Goal: Transaction & Acquisition: Purchase product/service

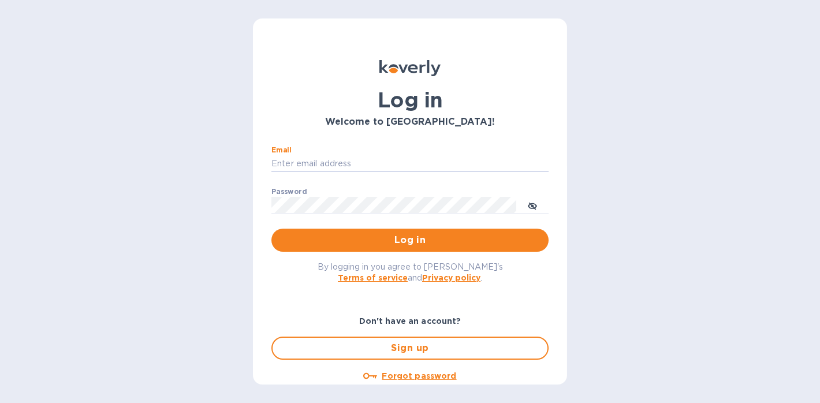
type input "[PERSON_NAME][EMAIL_ADDRESS][DOMAIN_NAME]"
click at [408, 240] on button "Log in" at bounding box center [409, 240] width 277 height 23
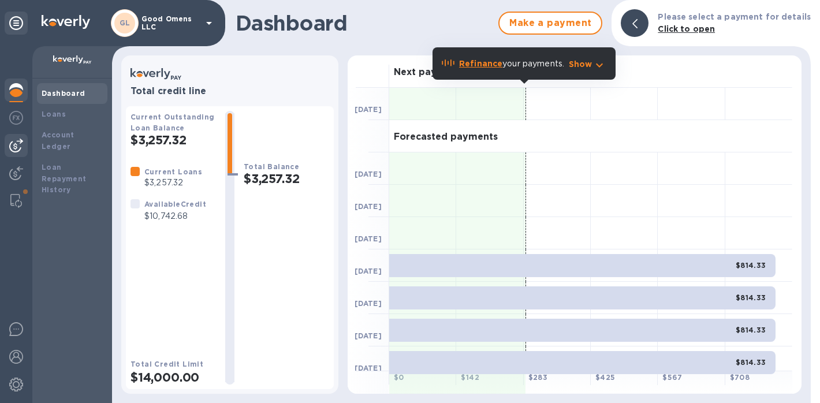
click at [14, 149] on img at bounding box center [16, 146] width 14 height 14
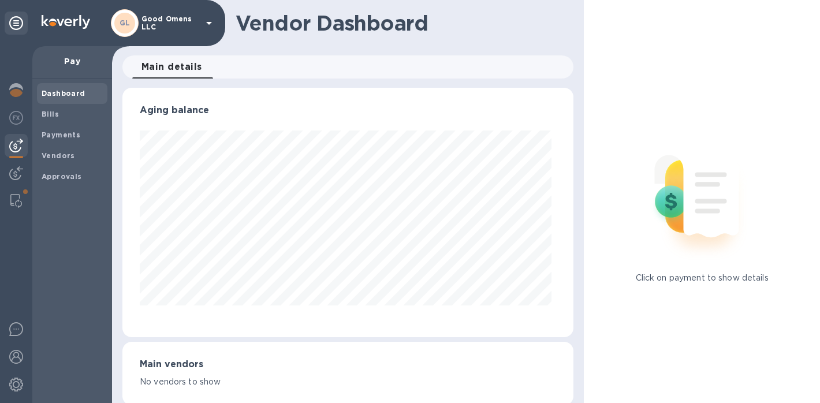
scroll to position [249, 447]
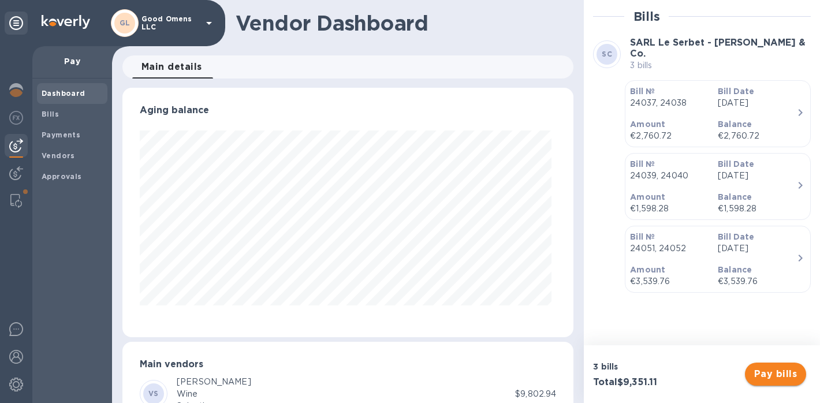
click at [788, 363] on button "Pay bills" at bounding box center [775, 374] width 61 height 23
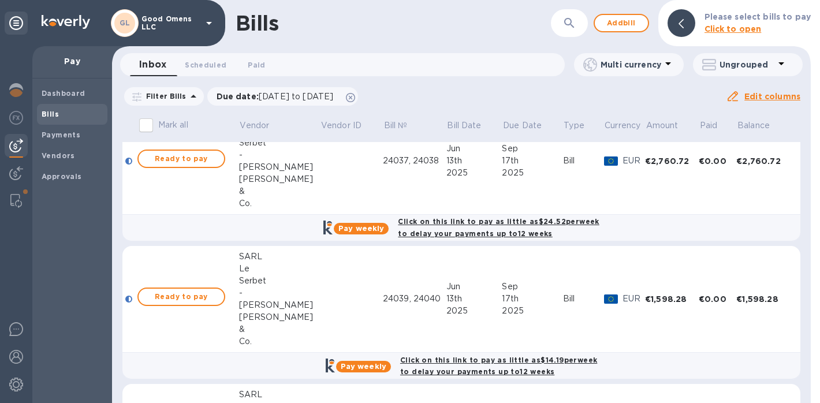
scroll to position [13, 0]
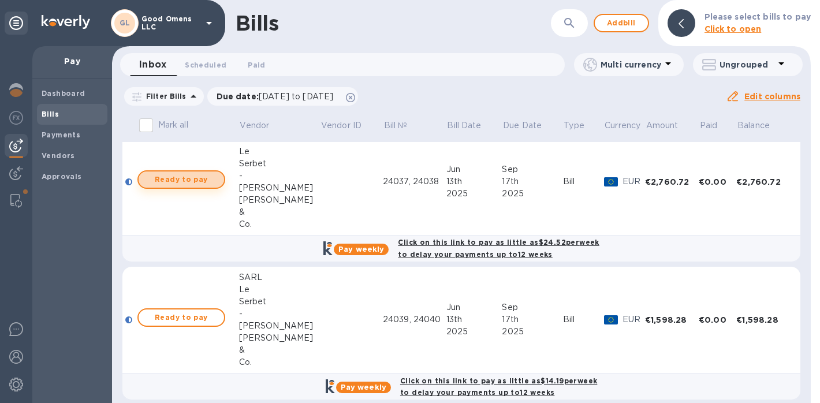
click at [215, 171] on button "Ready to pay" at bounding box center [181, 179] width 88 height 18
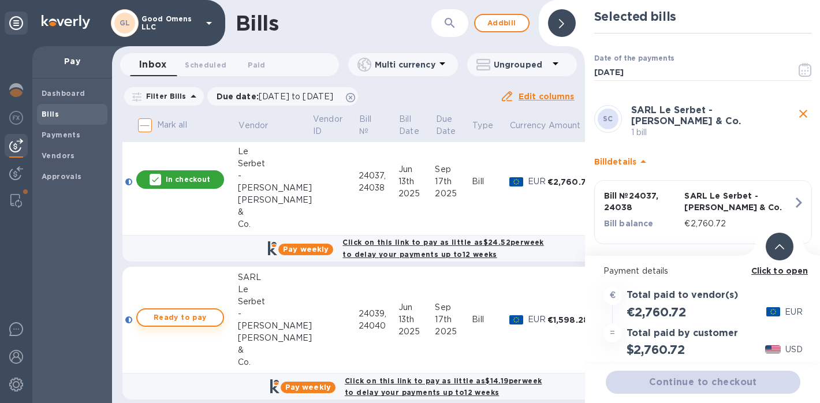
click at [204, 320] on span "Ready to pay" at bounding box center [180, 318] width 67 height 14
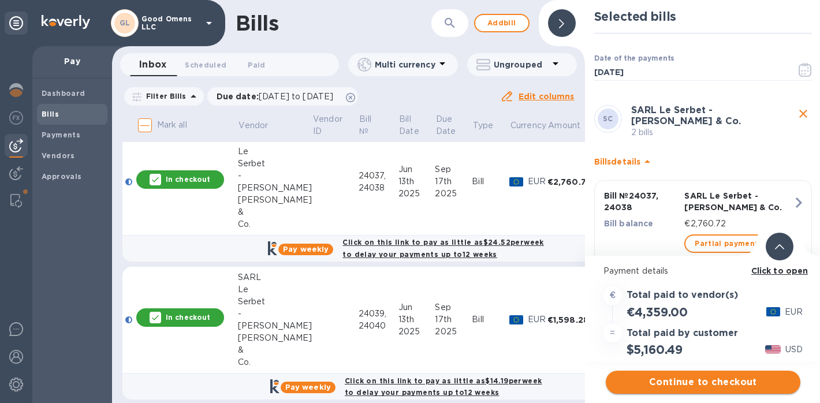
click at [721, 384] on span "Continue to checkout" at bounding box center [703, 382] width 176 height 14
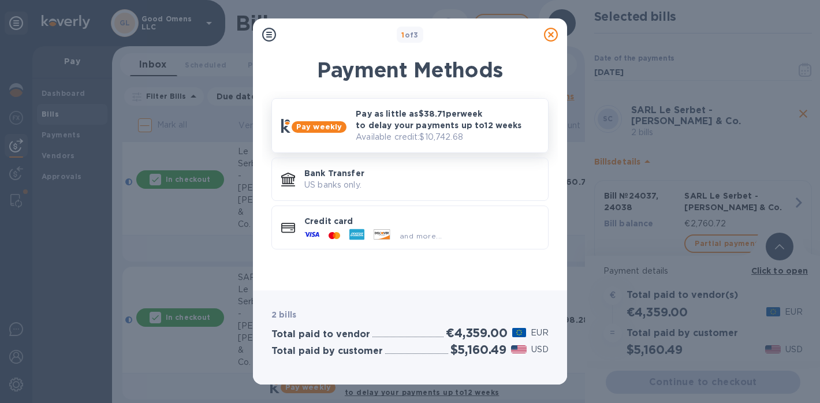
click at [458, 129] on p "Pay as little as $38.71 per week to delay your payments up to 12 weeks" at bounding box center [447, 119] width 183 height 23
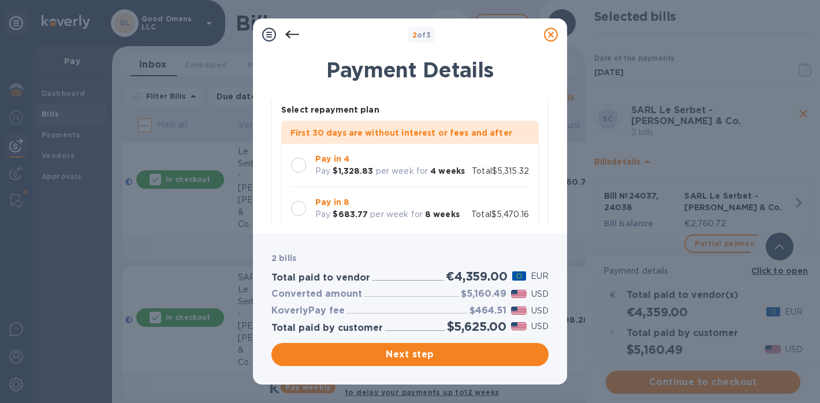
scroll to position [77, 0]
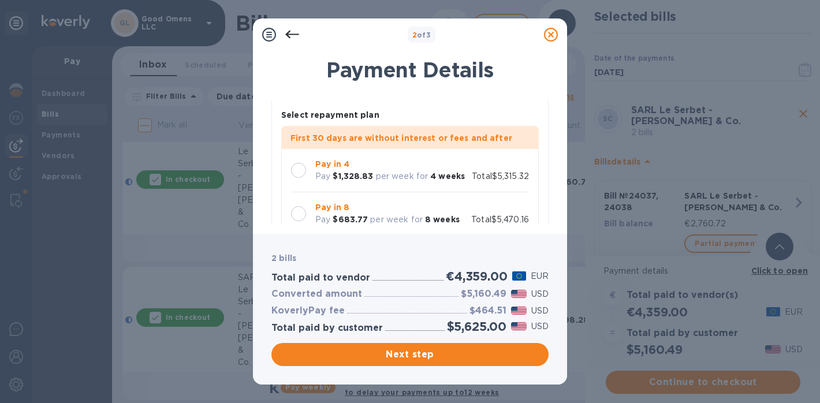
click at [457, 185] on div "Pay in 4 Pay $1,328.83 per week for 4 weeks" at bounding box center [390, 170] width 159 height 33
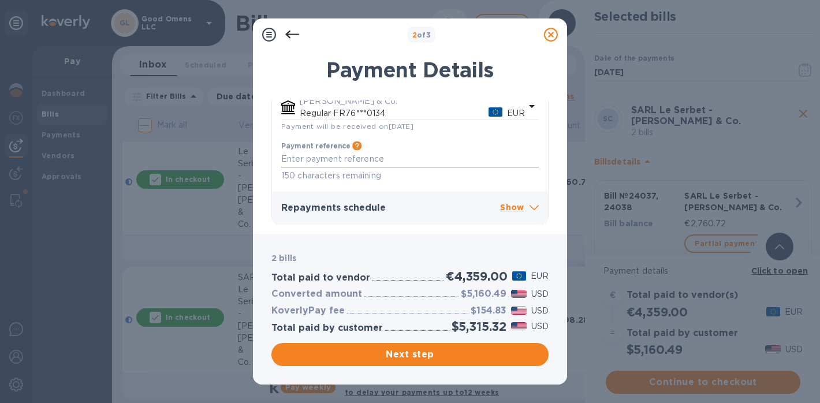
scroll to position [363, 0]
click at [555, 38] on icon at bounding box center [551, 35] width 14 height 14
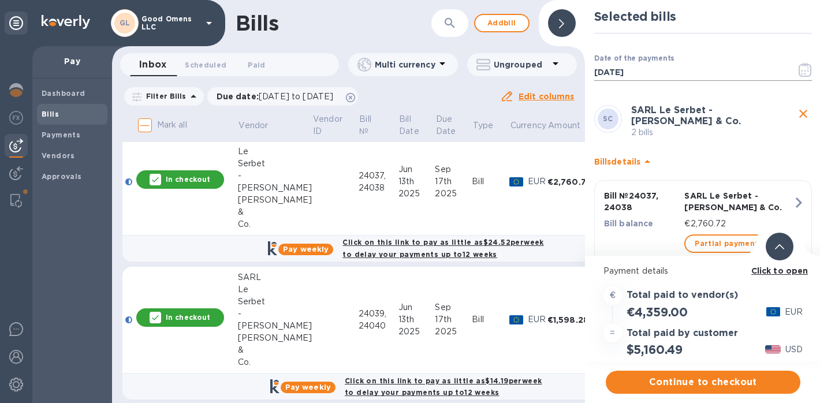
click at [800, 66] on icon "button" at bounding box center [804, 70] width 13 height 14
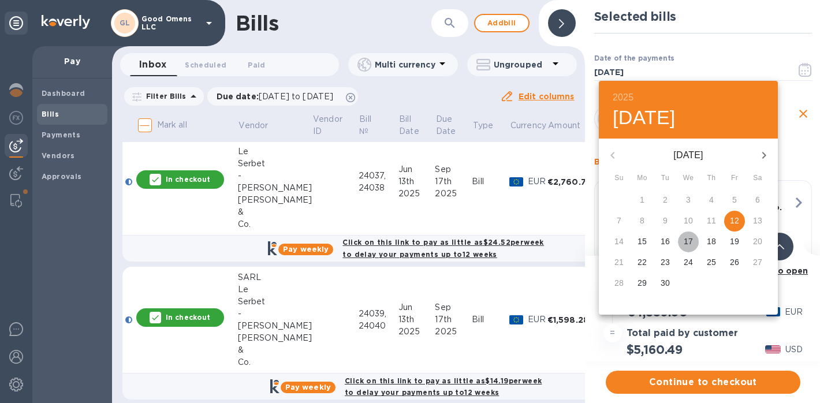
click at [688, 240] on p "17" at bounding box center [687, 242] width 9 height 12
type input "[DATE]"
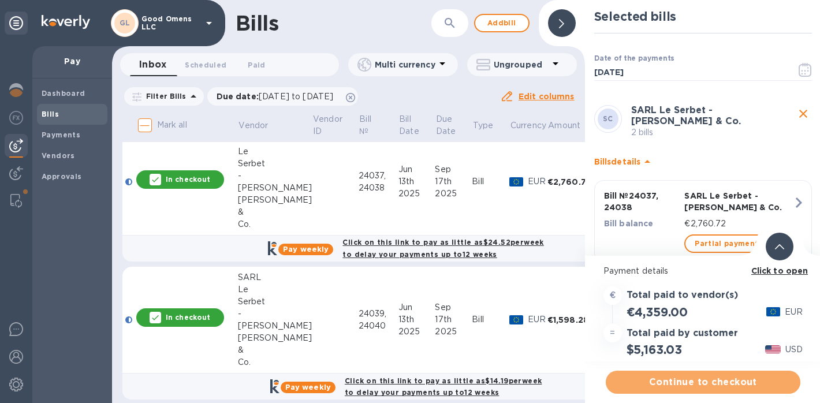
click at [720, 378] on span "Continue to checkout" at bounding box center [703, 382] width 176 height 14
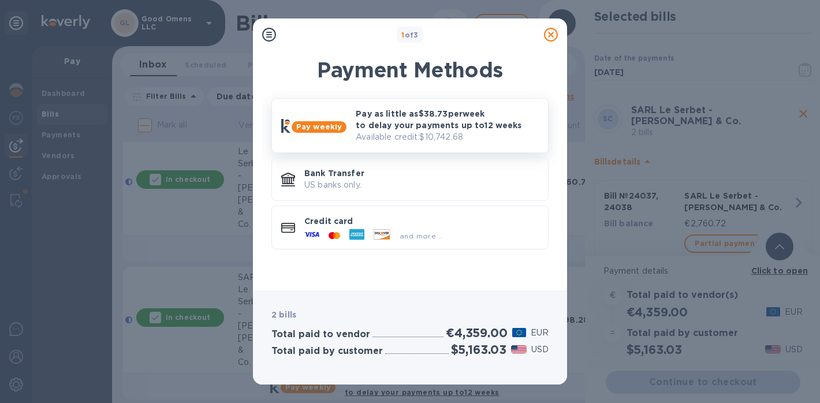
click at [453, 107] on div "Pay as little as $38.73 per week to delay your payments up to 12 weeks Availabl…" at bounding box center [447, 125] width 192 height 44
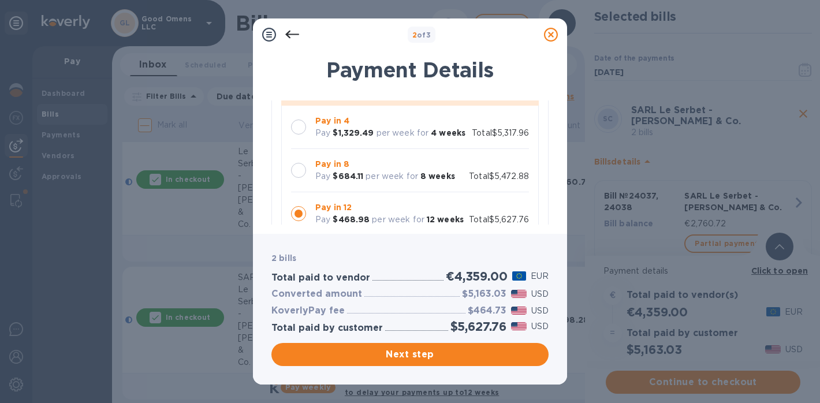
scroll to position [114, 0]
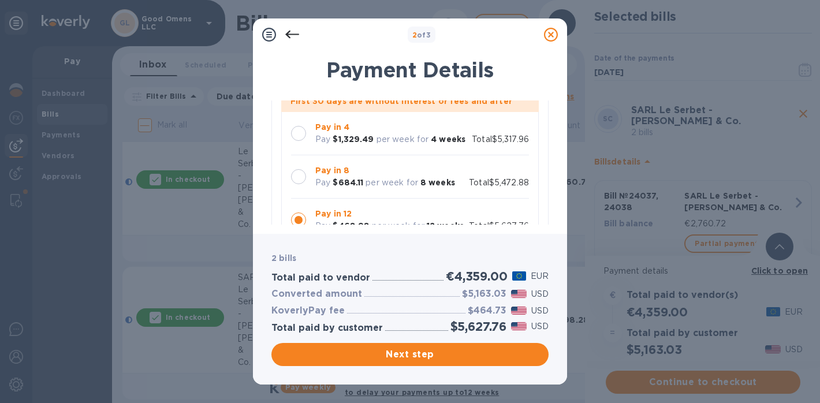
click at [431, 138] on b "4 weeks" at bounding box center [448, 139] width 35 height 9
click at [431, 352] on span "Next step" at bounding box center [410, 355] width 259 height 14
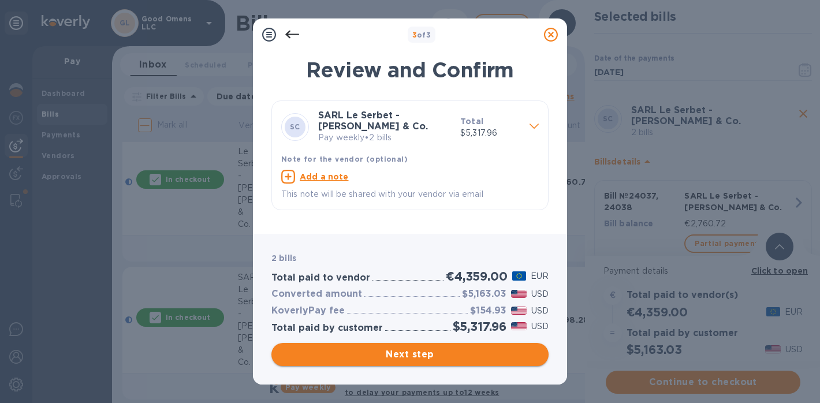
click at [442, 359] on span "Next step" at bounding box center [410, 355] width 259 height 14
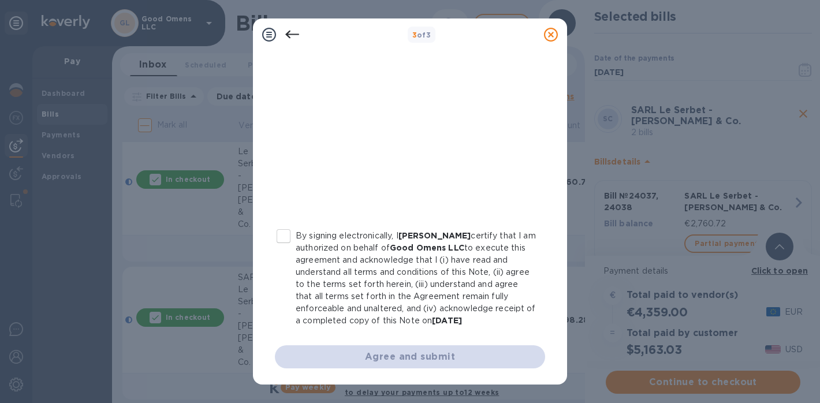
scroll to position [242, 0]
click at [282, 244] on input "By signing electronically, I [PERSON_NAME] certify that I am authorized on beha…" at bounding box center [283, 236] width 24 height 24
checkbox input "true"
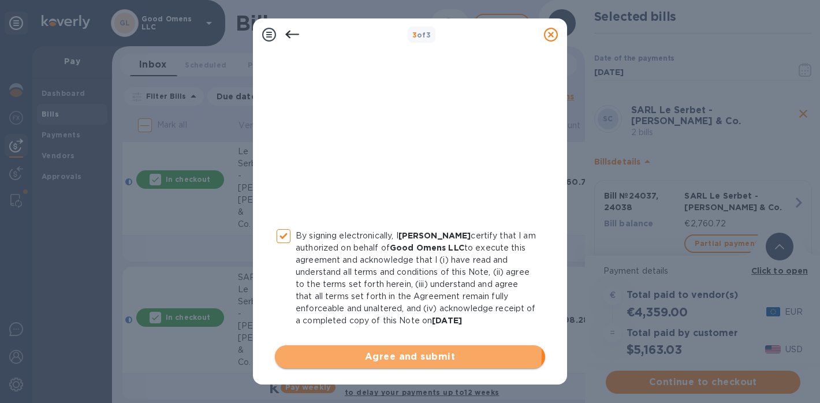
click at [361, 354] on span "Agree and submit" at bounding box center [410, 357] width 252 height 14
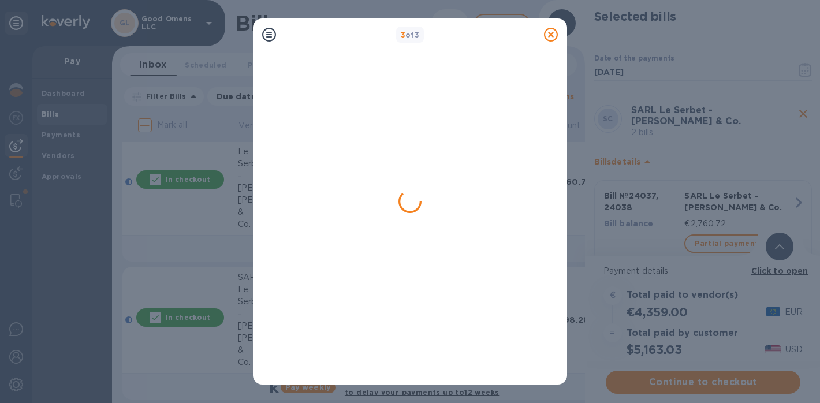
scroll to position [0, 0]
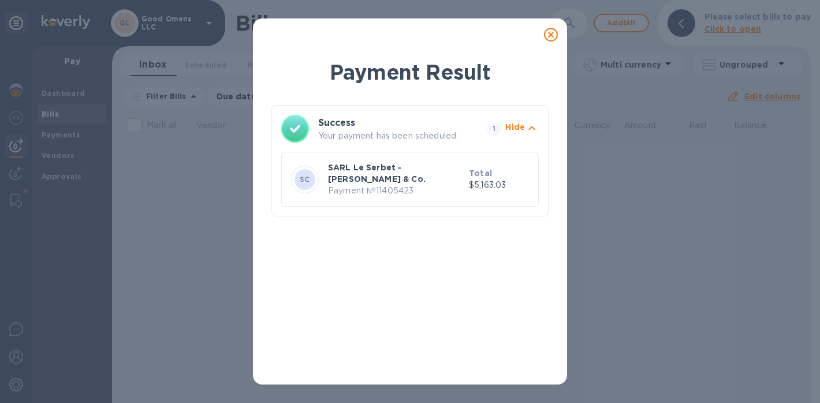
click at [554, 31] on icon at bounding box center [551, 35] width 14 height 14
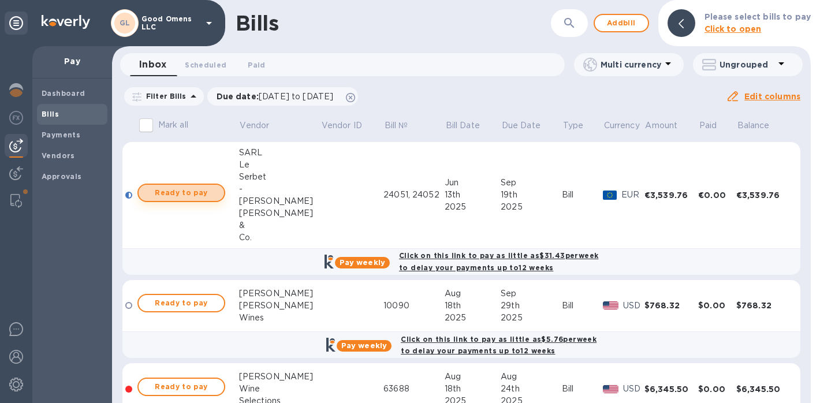
click at [203, 190] on span "Ready to pay" at bounding box center [181, 193] width 67 height 14
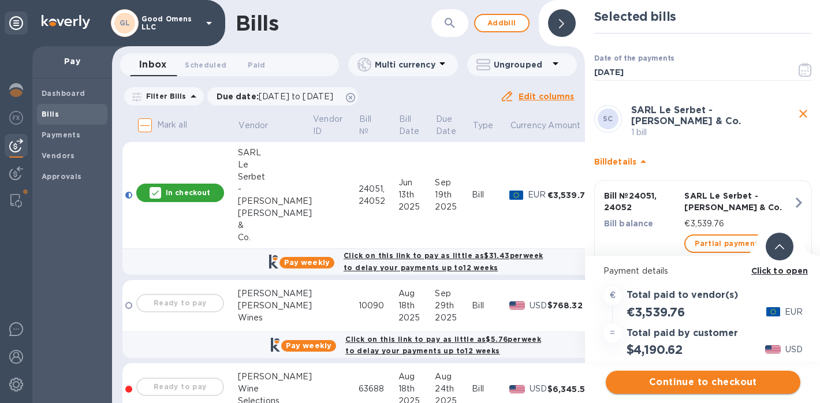
click at [708, 382] on span "Continue to checkout" at bounding box center [703, 382] width 176 height 14
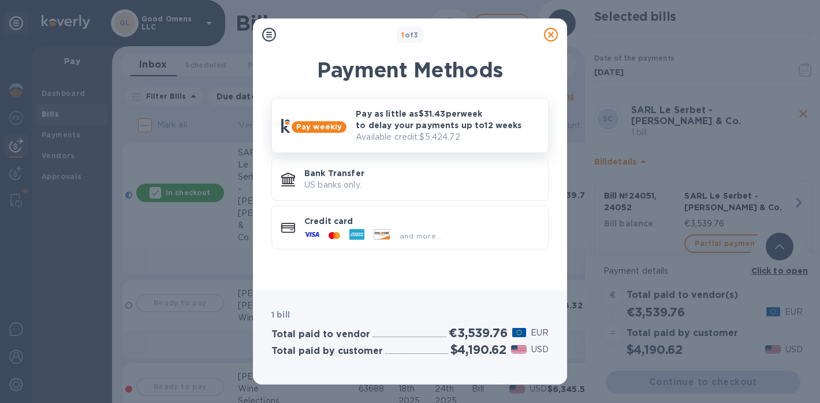
click at [463, 133] on p "Available credit: $5,424.72" at bounding box center [447, 137] width 183 height 12
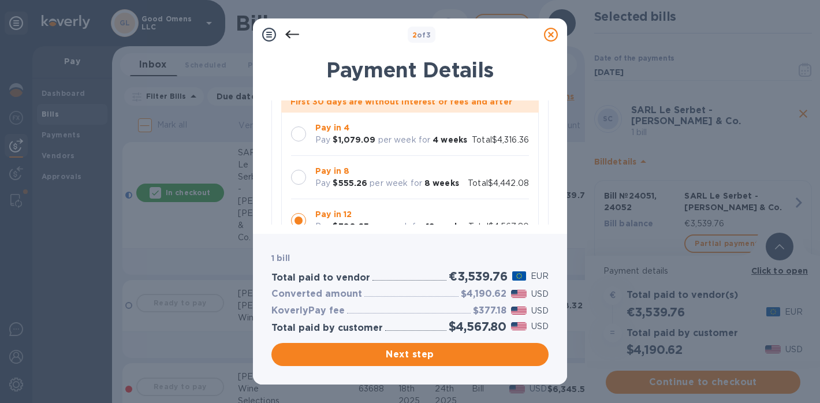
scroll to position [113, 0]
click at [421, 146] on p "per week for" at bounding box center [404, 141] width 53 height 12
click at [559, 21] on div at bounding box center [551, 34] width 32 height 32
click at [554, 31] on icon at bounding box center [551, 35] width 14 height 14
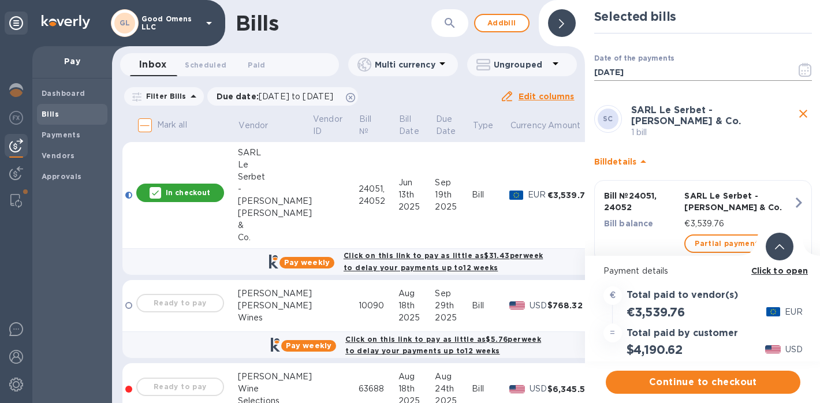
click at [802, 68] on icon "button" at bounding box center [804, 70] width 13 height 14
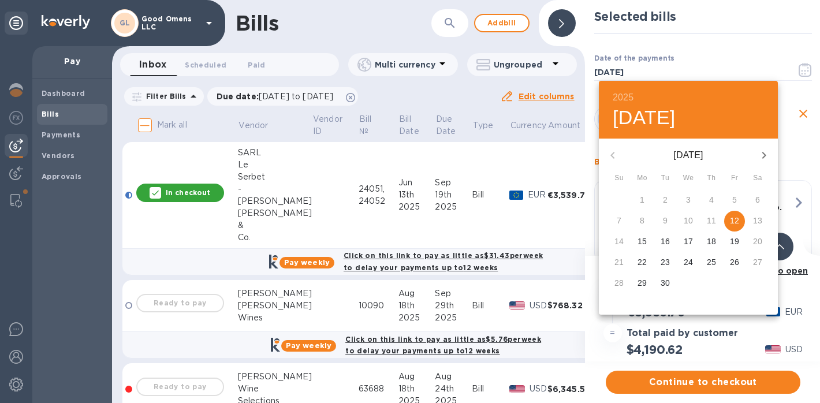
click at [735, 238] on p "19" at bounding box center [734, 242] width 9 height 12
type input "[DATE]"
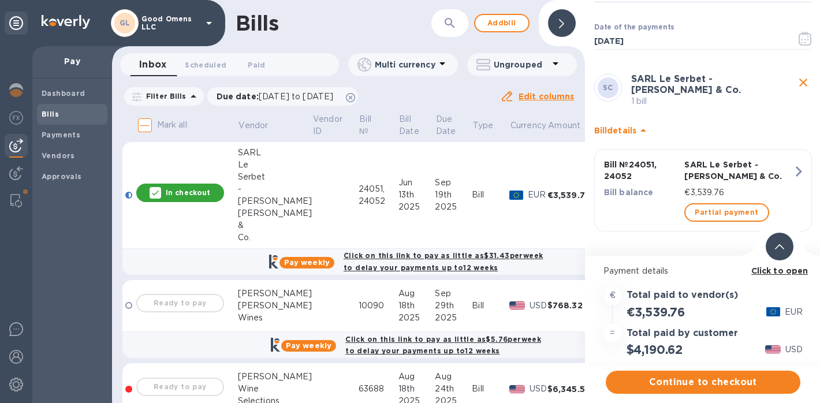
scroll to position [31, 0]
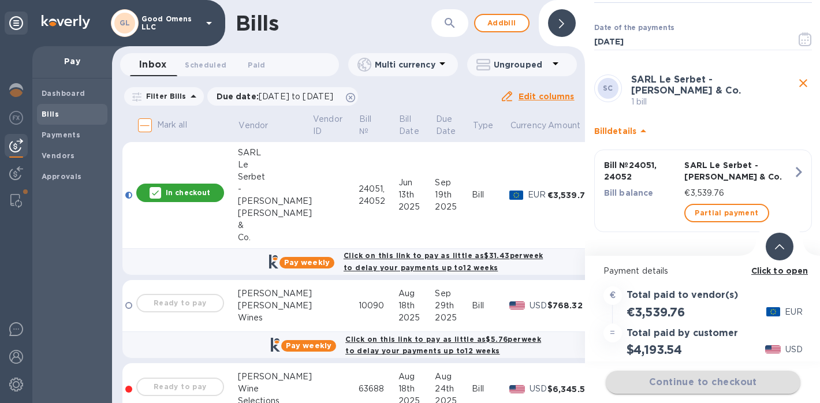
click at [729, 384] on div "Continue to checkout" at bounding box center [702, 382] width 199 height 28
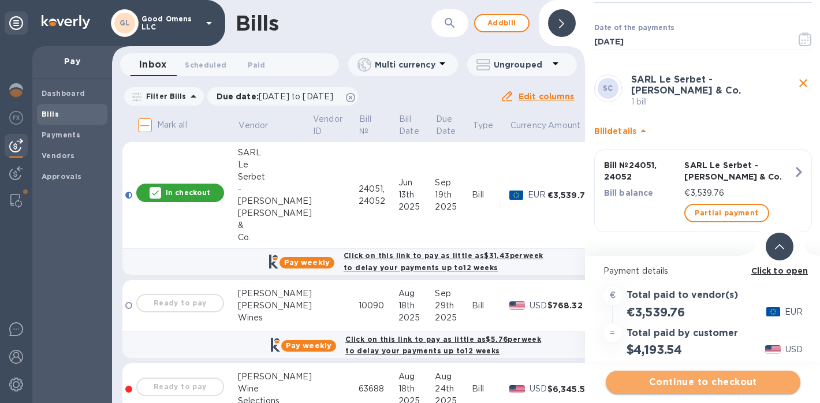
click at [698, 376] on span "Continue to checkout" at bounding box center [703, 382] width 176 height 14
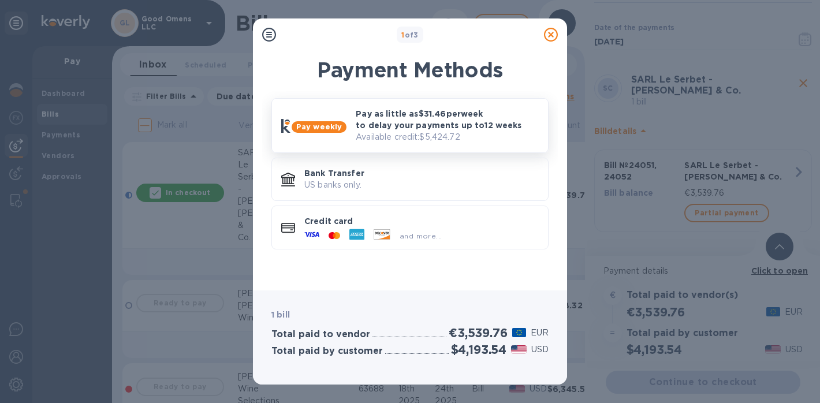
click at [470, 129] on p "Pay as little as $31.46 per week to delay your payments up to 12 weeks" at bounding box center [447, 119] width 183 height 23
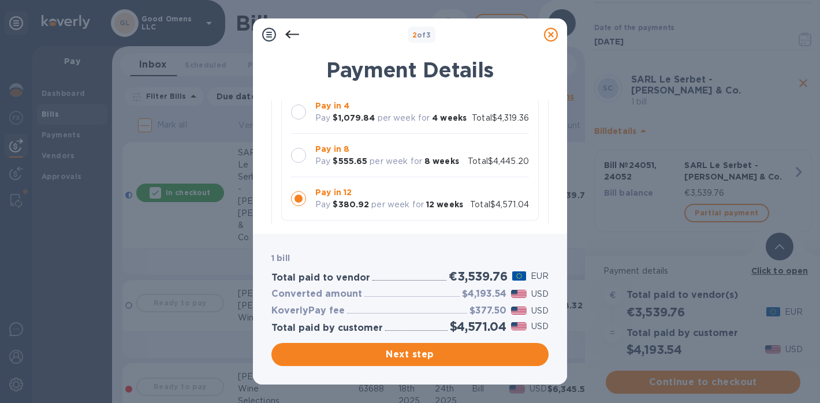
scroll to position [119, 0]
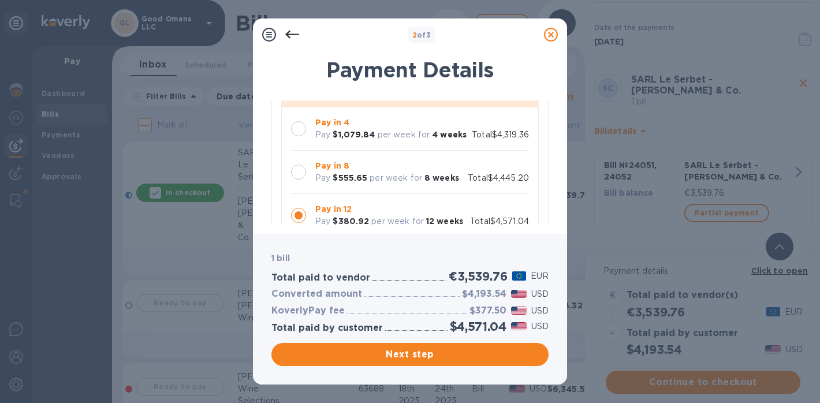
click at [436, 136] on b "4 weeks" at bounding box center [449, 134] width 35 height 9
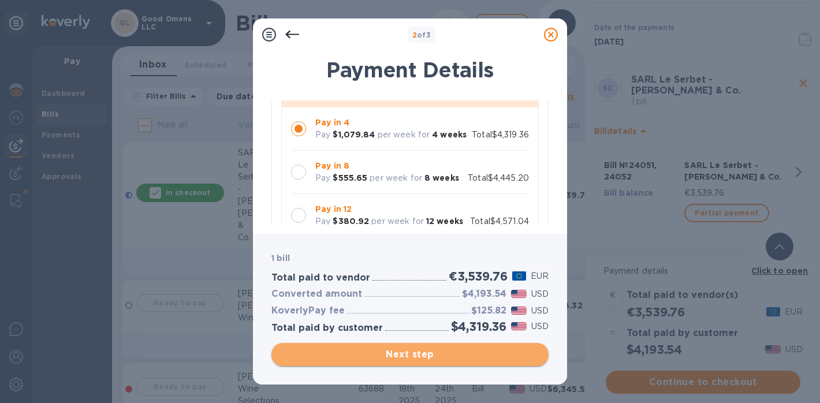
click at [423, 358] on span "Next step" at bounding box center [410, 355] width 259 height 14
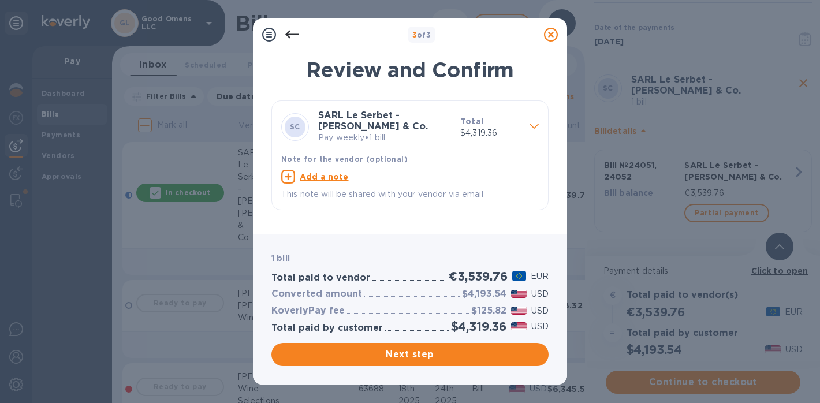
scroll to position [0, 0]
click at [436, 348] on span "Next step" at bounding box center [410, 355] width 259 height 14
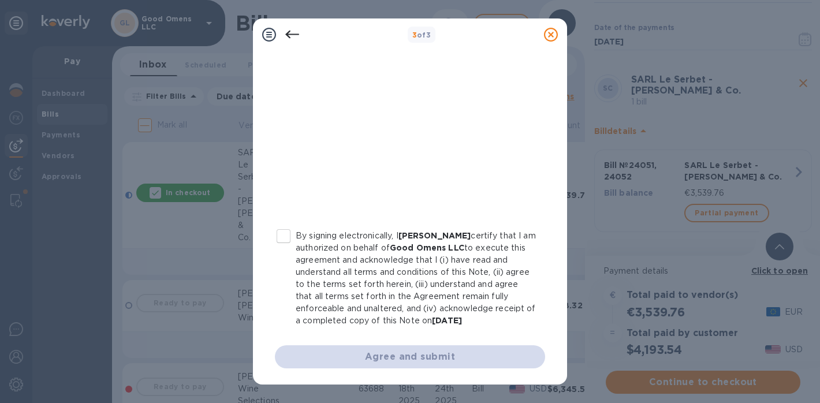
scroll to position [242, 0]
click at [282, 234] on input "By signing electronically, I [PERSON_NAME] certify that I am authorized on beha…" at bounding box center [283, 236] width 24 height 24
checkbox input "true"
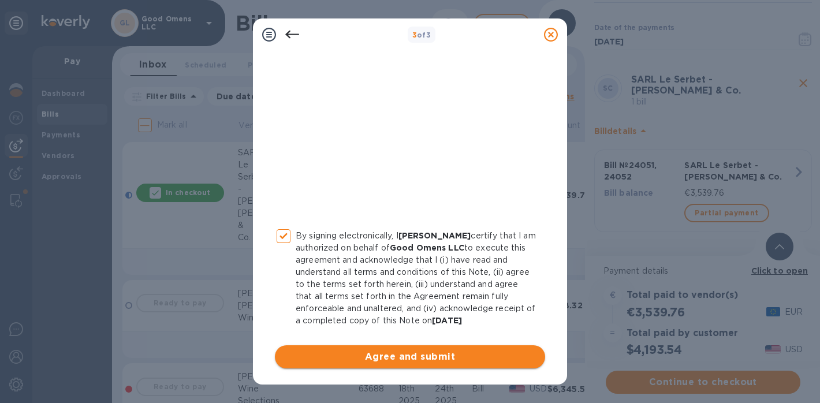
click at [337, 349] on button "Agree and submit" at bounding box center [410, 356] width 270 height 23
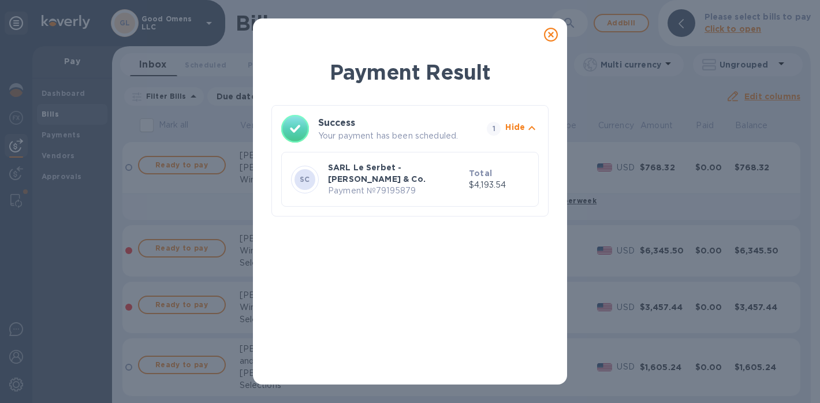
click at [552, 35] on icon at bounding box center [551, 35] width 14 height 14
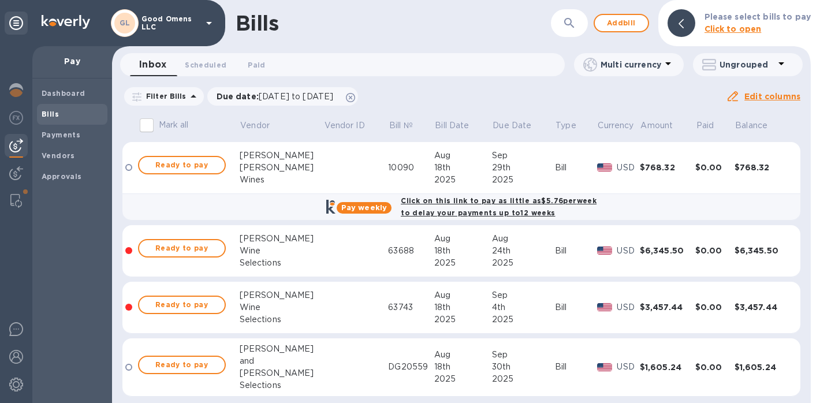
scroll to position [0, 0]
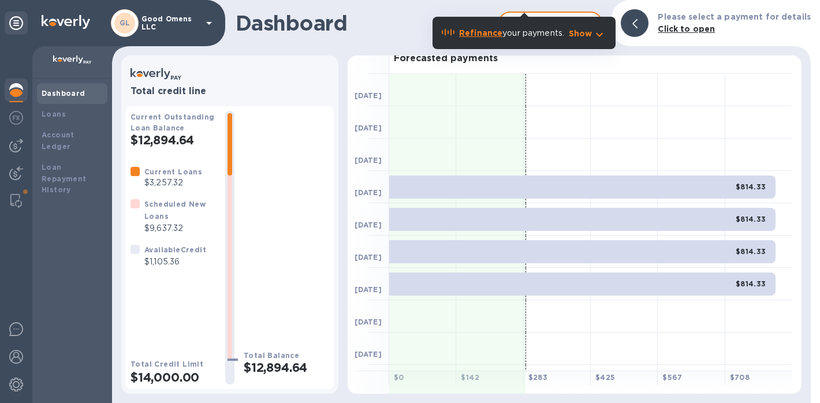
scroll to position [76, 0]
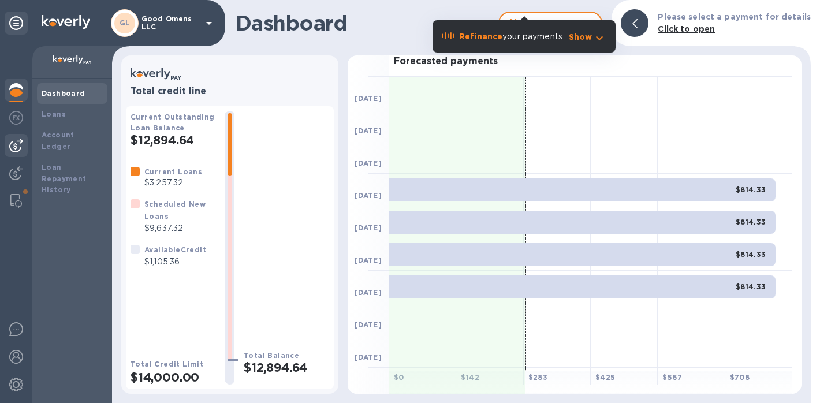
click at [18, 148] on img at bounding box center [16, 146] width 14 height 14
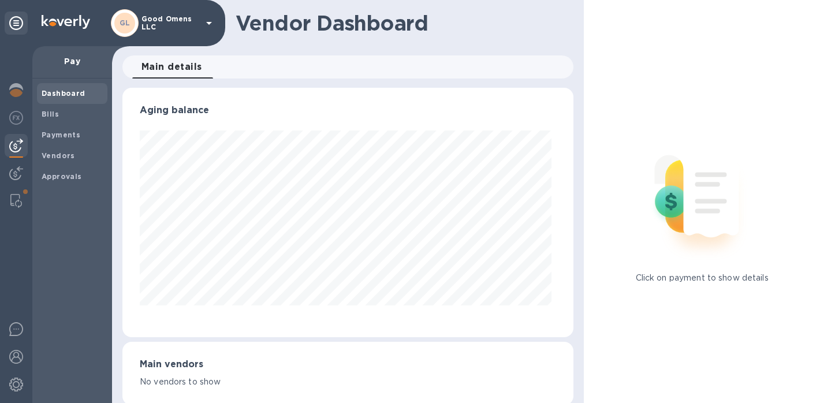
scroll to position [249, 447]
click at [14, 198] on img at bounding box center [16, 201] width 12 height 14
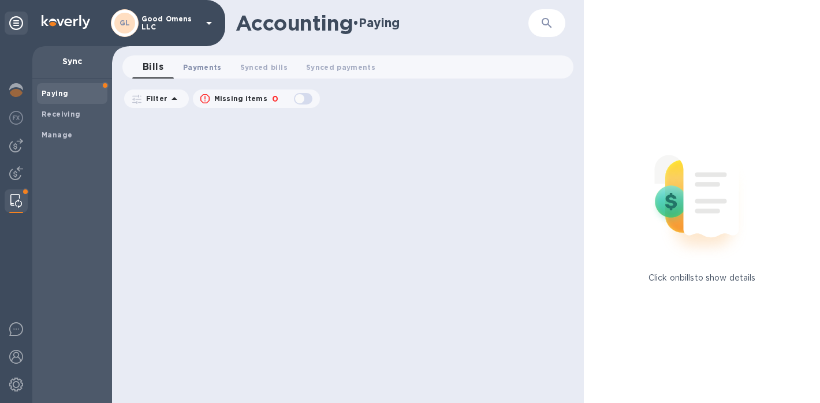
click at [206, 66] on span "Payments 0" at bounding box center [202, 67] width 39 height 12
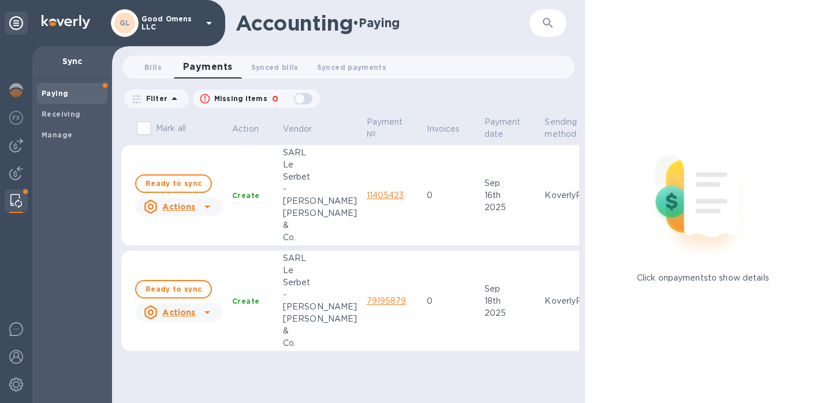
scroll to position [0, 18]
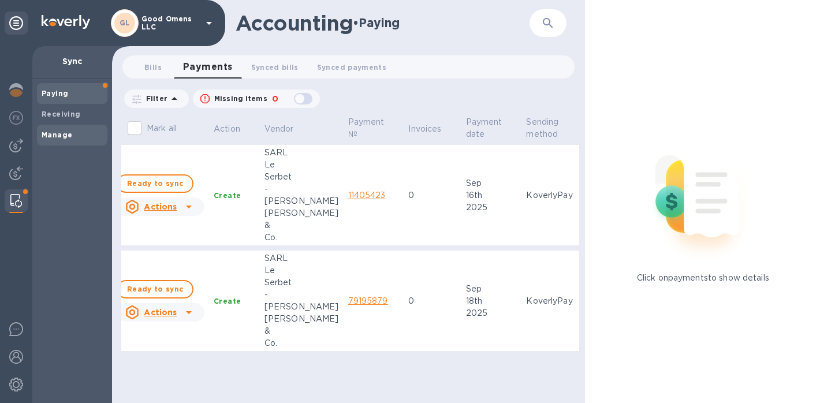
click at [92, 140] on div "Manage" at bounding box center [72, 135] width 70 height 21
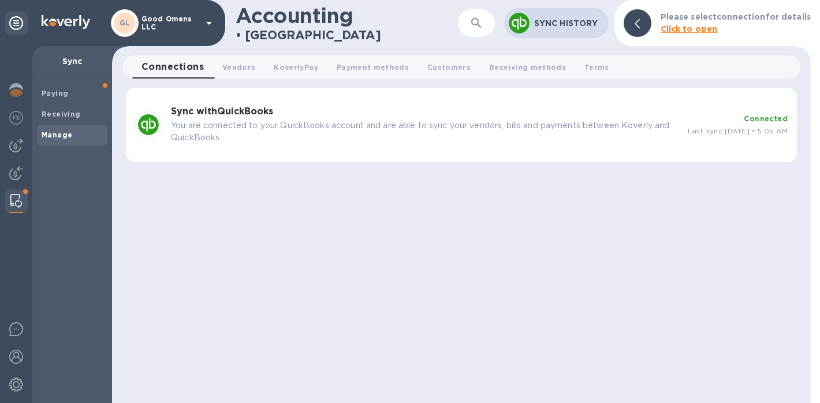
click at [551, 117] on div "Sync with QuickBooks You are connected to your QuickBooks account and are able …" at bounding box center [424, 125] width 517 height 47
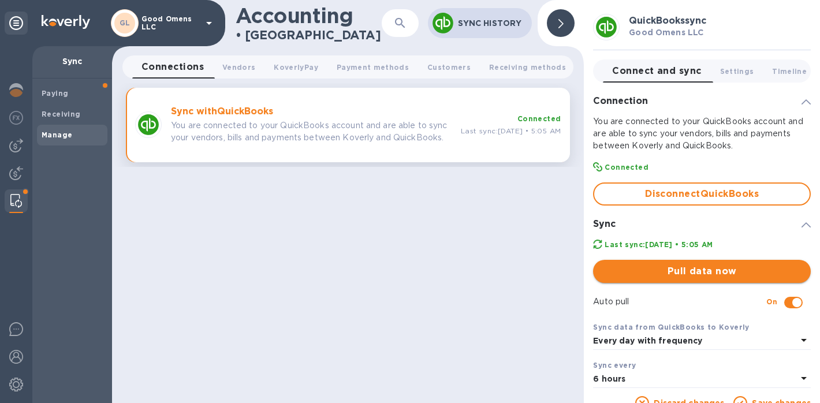
click at [716, 261] on button "Pull data now" at bounding box center [702, 271] width 218 height 23
click at [16, 142] on img at bounding box center [16, 146] width 14 height 14
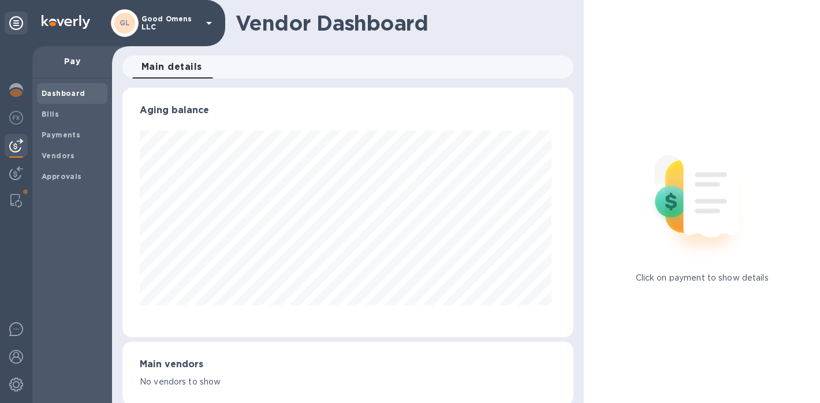
scroll to position [249, 447]
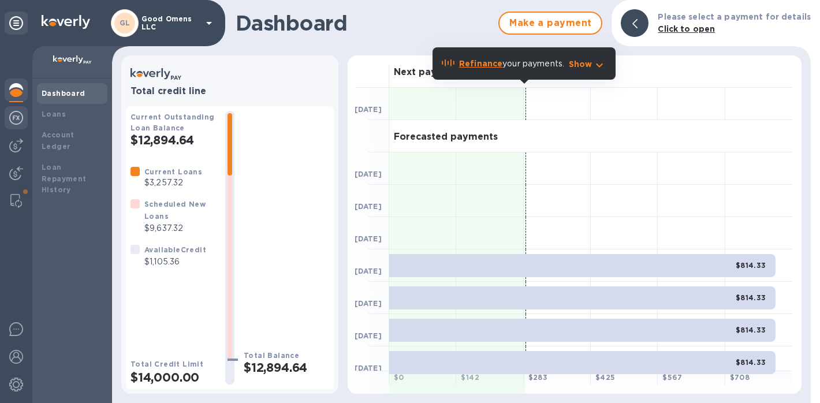
click at [16, 121] on img at bounding box center [16, 118] width 14 height 14
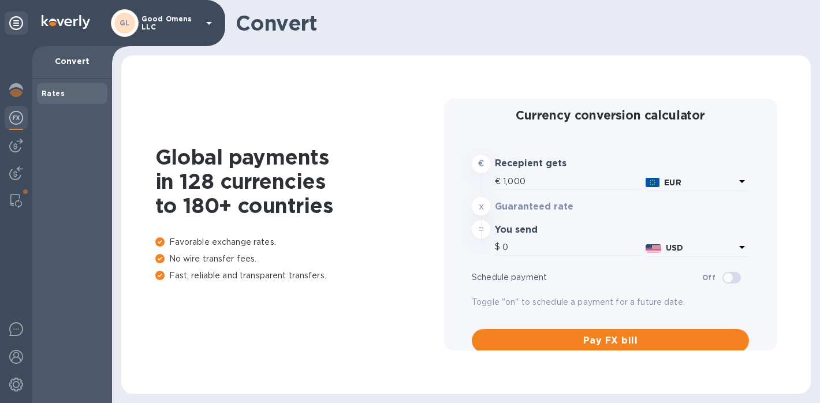
type input "1,184.68"
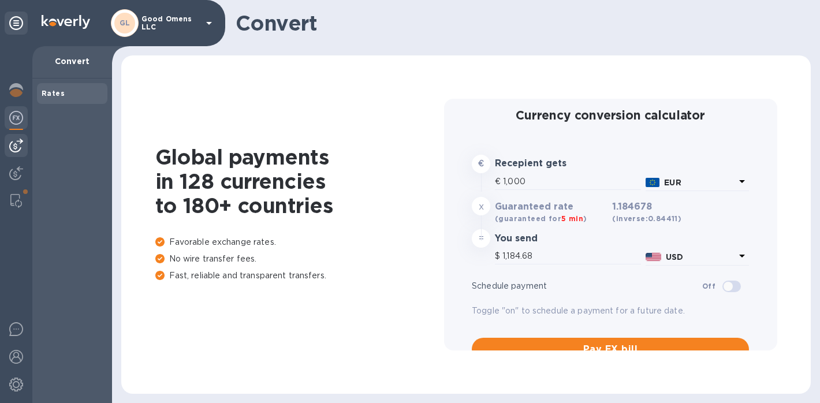
click at [15, 134] on div at bounding box center [16, 145] width 23 height 23
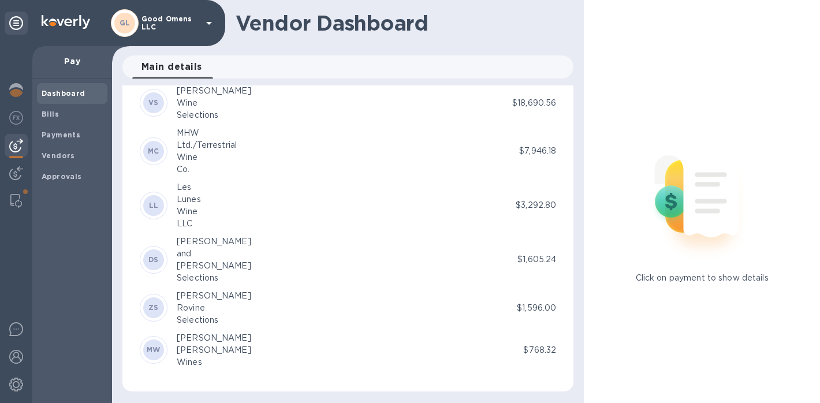
scroll to position [290, 0]
